Goal: Information Seeking & Learning: Check status

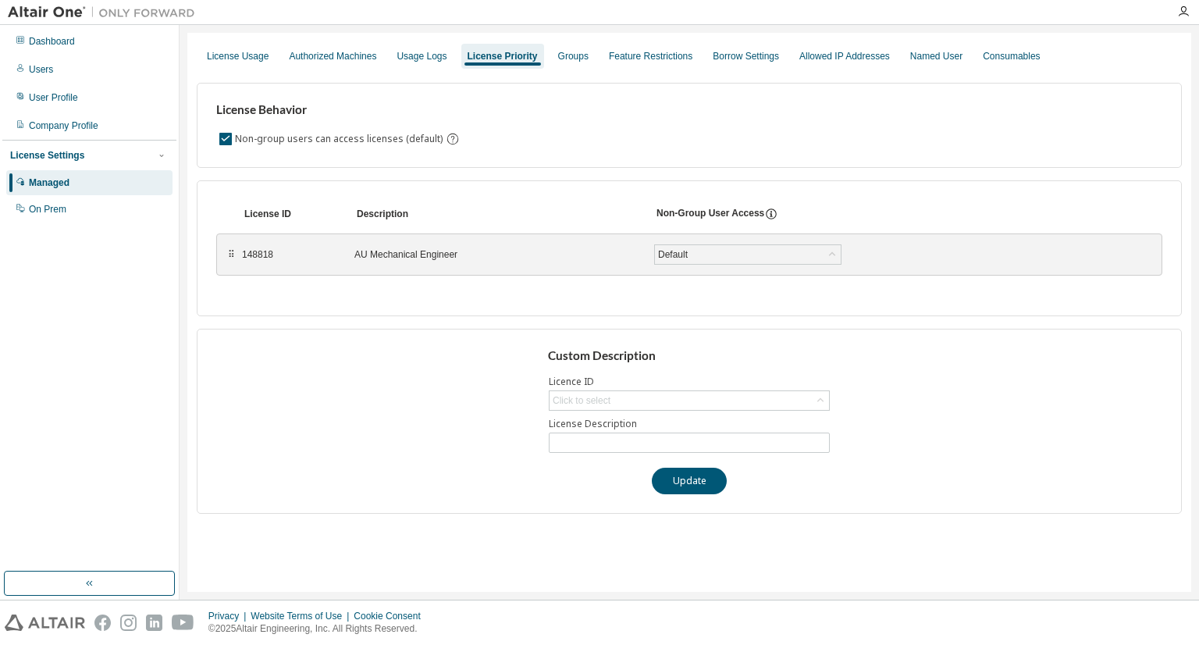
click at [899, 156] on div "License Behavior Non-group users can access licenses (default)" at bounding box center [689, 125] width 985 height 85
click at [230, 60] on div "License Usage" at bounding box center [238, 56] width 62 height 12
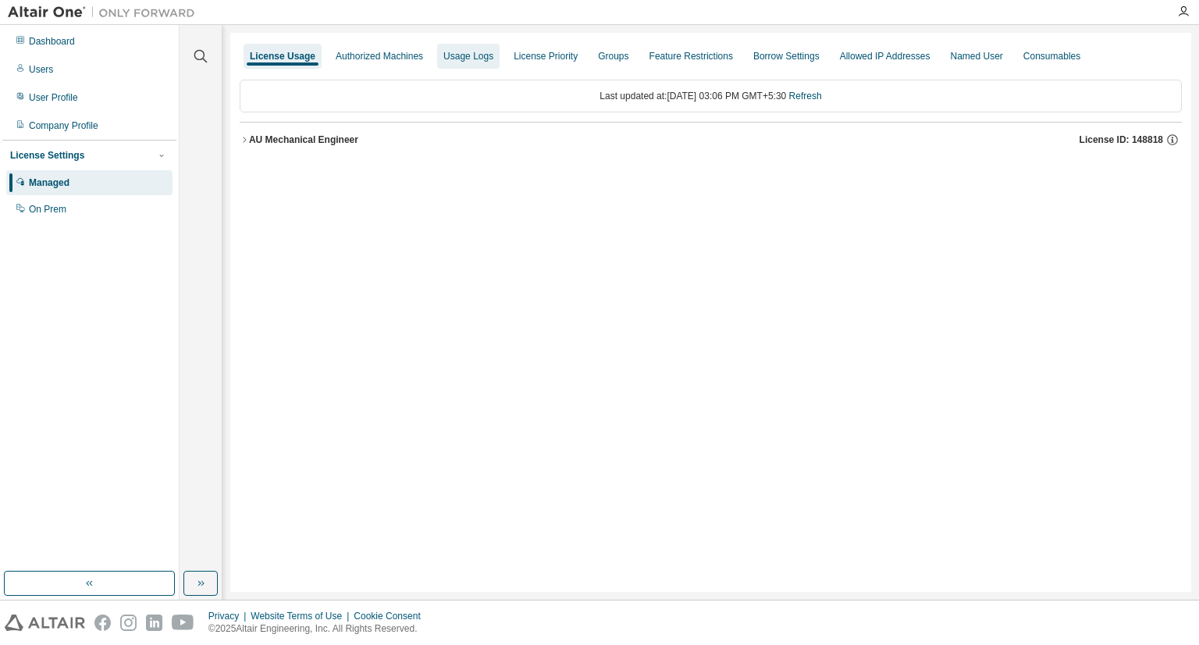
click at [394, 58] on div "Authorized Machines" at bounding box center [379, 56] width 87 height 12
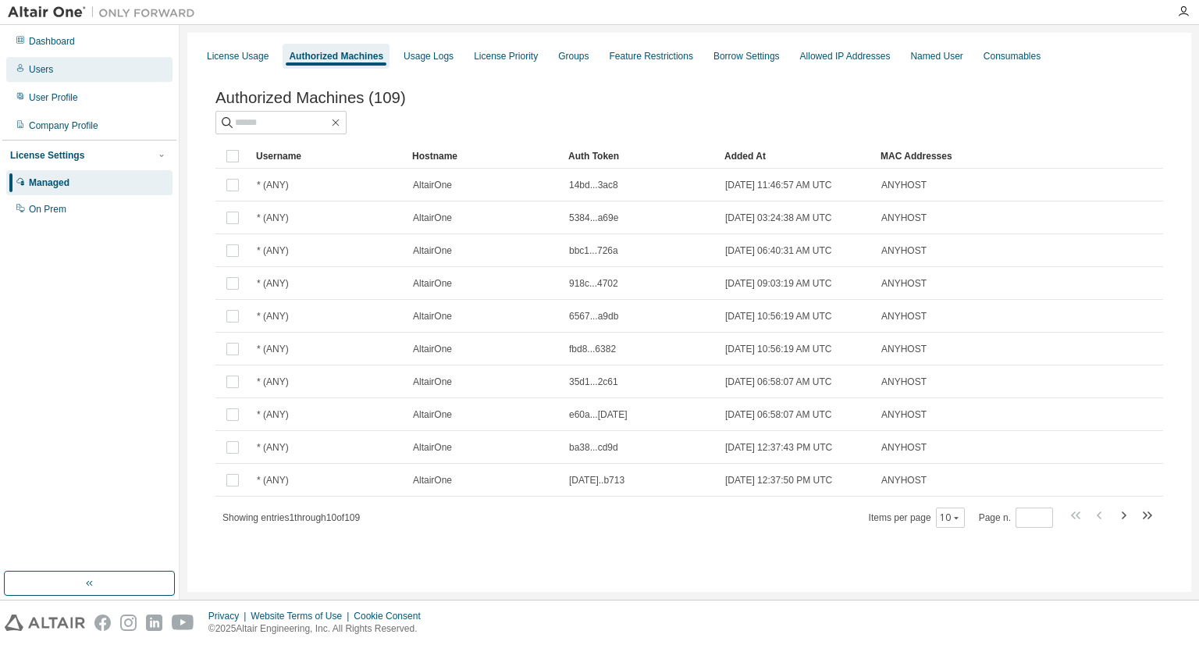
click at [44, 67] on div "Users" at bounding box center [41, 69] width 24 height 12
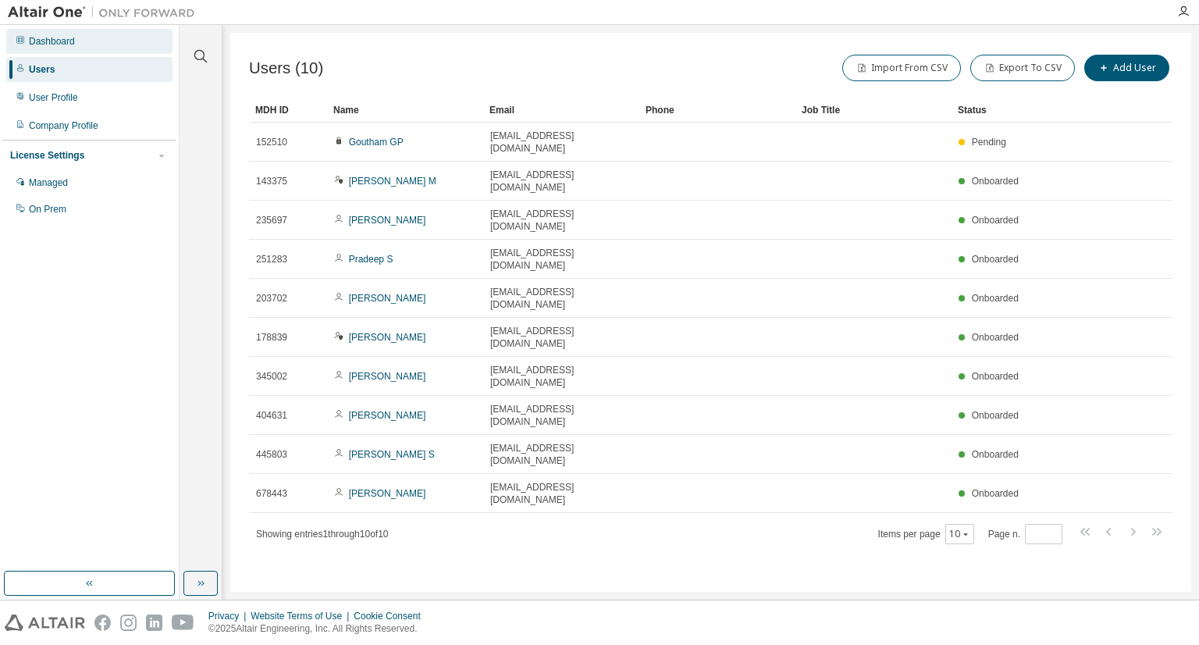
click at [41, 42] on div "Dashboard" at bounding box center [52, 41] width 46 height 12
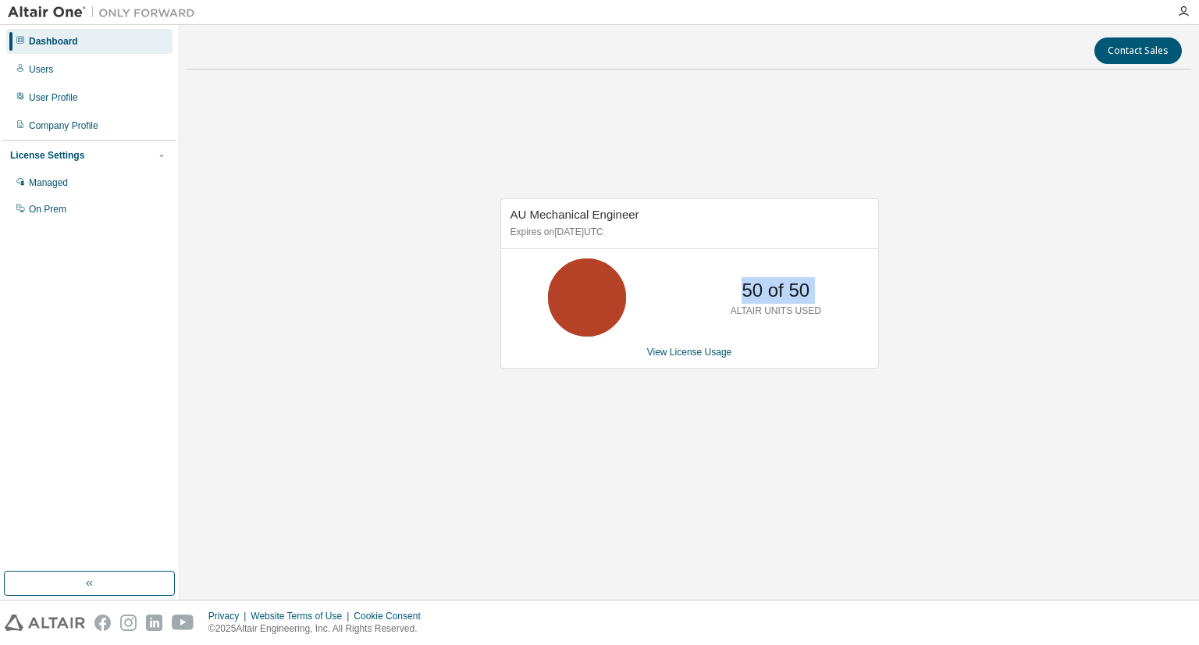
drag, startPoint x: 682, startPoint y: 297, endPoint x: 603, endPoint y: 243, distance: 96.6
click at [603, 243] on div "AU Mechanical Engineer Expires on [DATE] UTC 50 of 50 ALTAIR UNITS USED View Li…" at bounding box center [689, 283] width 379 height 170
click at [668, 354] on link "View License Usage" at bounding box center [689, 352] width 85 height 11
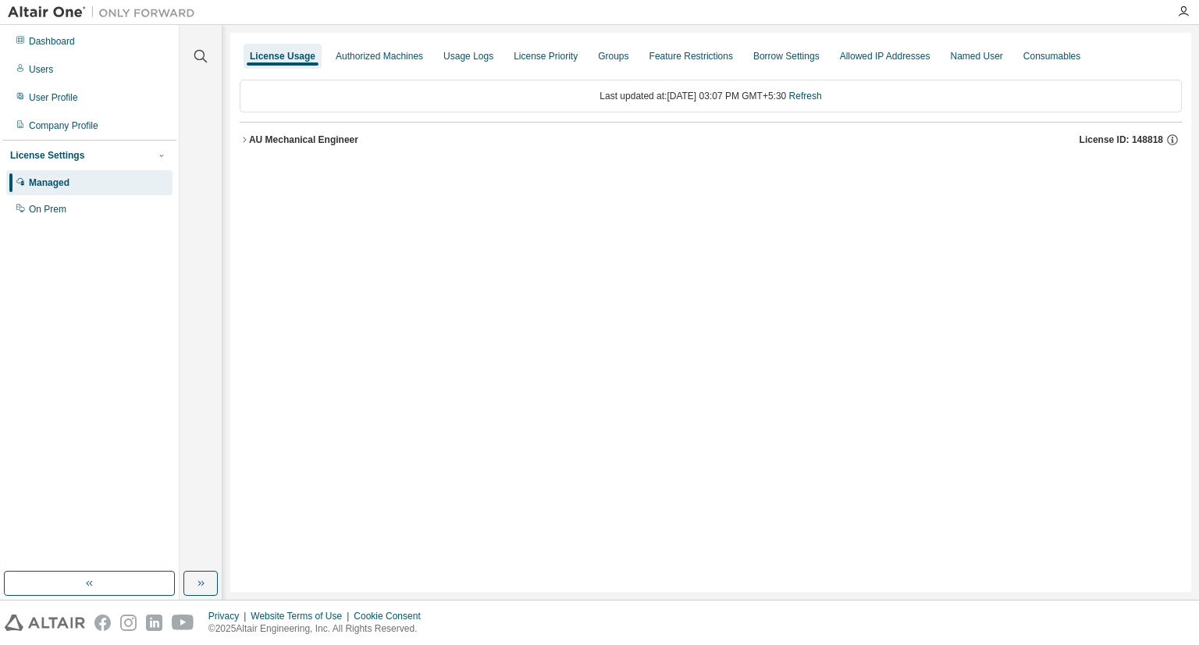
click at [243, 141] on icon "button" at bounding box center [244, 139] width 9 height 9
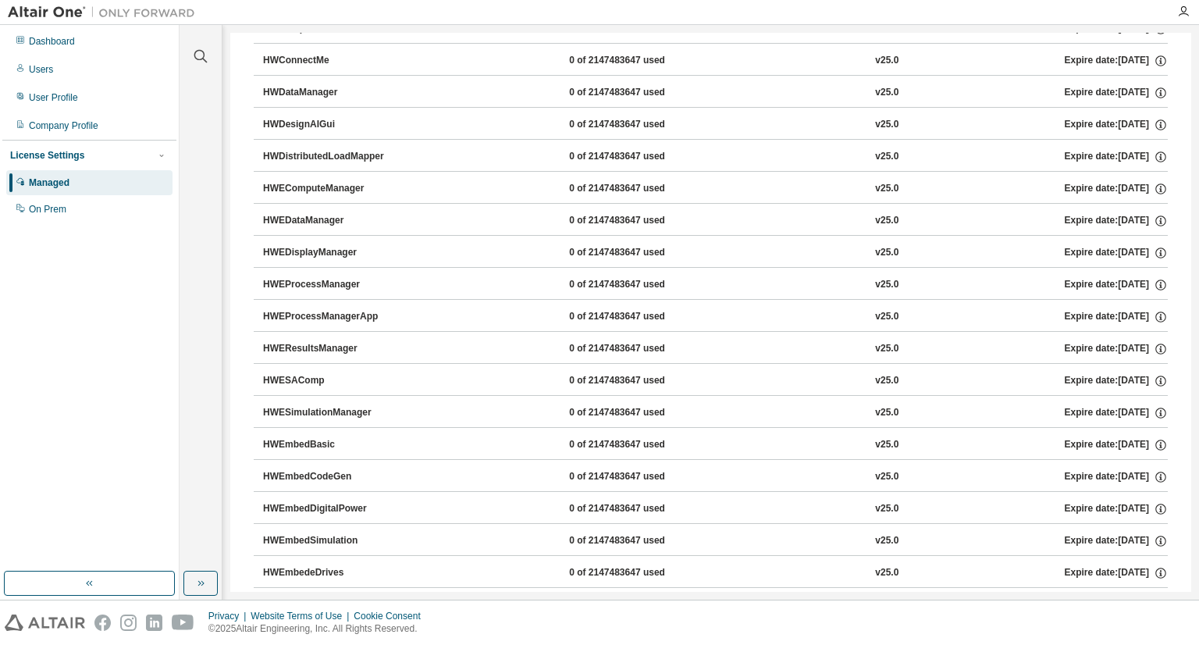
scroll to position [1299, 0]
